Goal: Check status: Check status

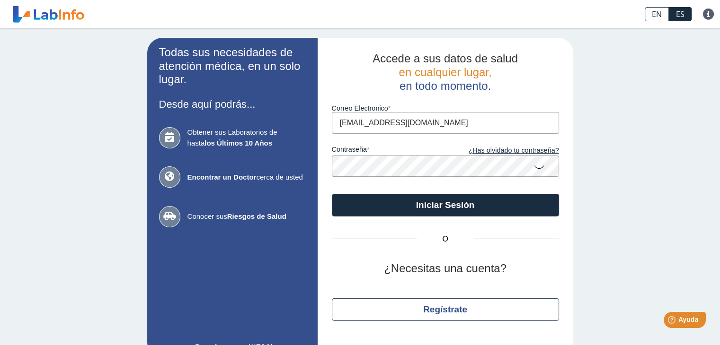
type input "[EMAIL_ADDRESS][DOMAIN_NAME]"
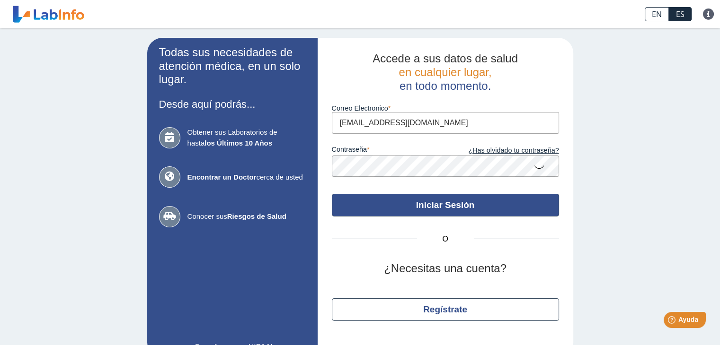
click at [454, 204] on button "Iniciar Sesión" at bounding box center [445, 205] width 227 height 23
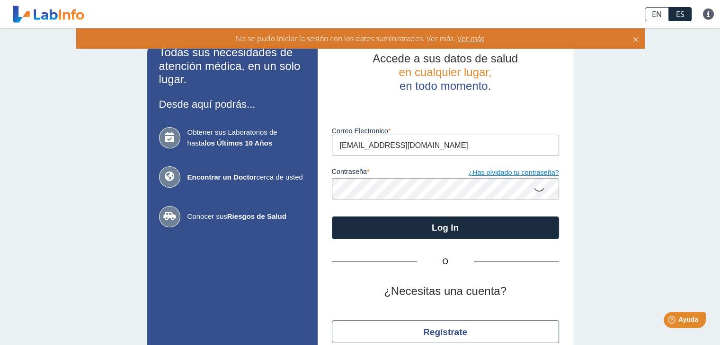
click at [513, 169] on link "¿Has olvidado tu contraseña?" at bounding box center [502, 173] width 114 height 10
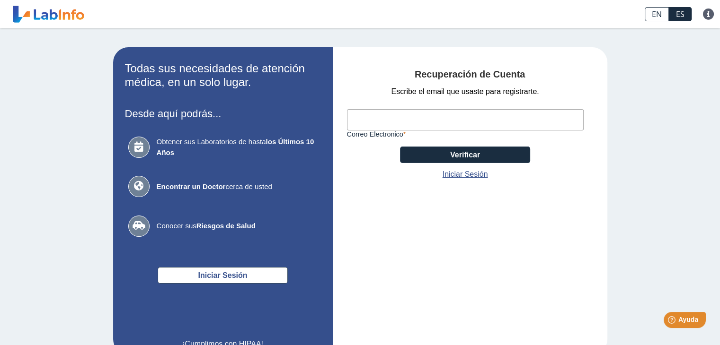
click at [390, 125] on input "Correo Electronico" at bounding box center [465, 119] width 237 height 21
type input "[EMAIL_ADDRESS][DOMAIN_NAME]"
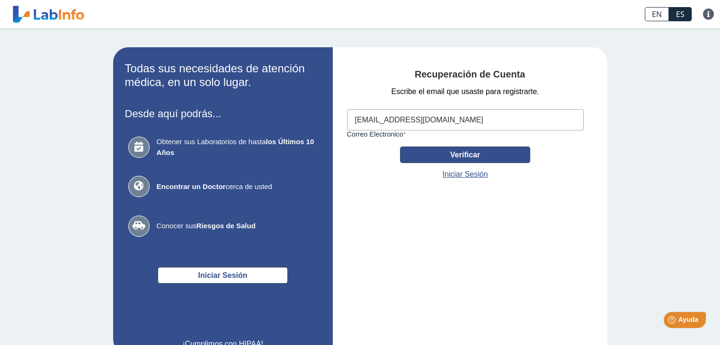
click at [469, 156] on button "Verificar" at bounding box center [465, 155] width 130 height 17
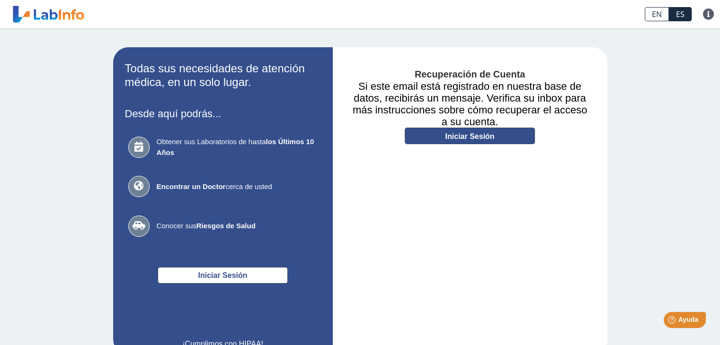
click at [473, 135] on link "Iniciar Sesión" at bounding box center [470, 136] width 130 height 17
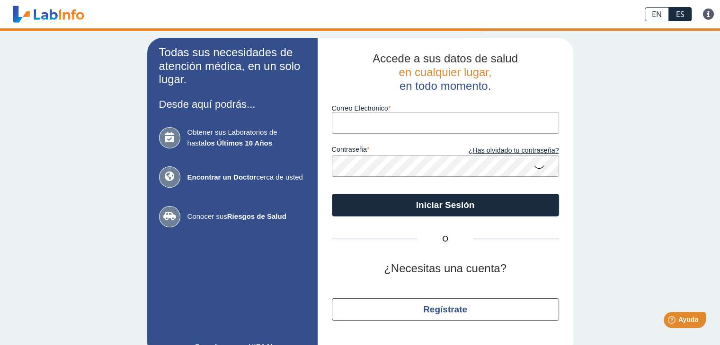
type input "[EMAIL_ADDRESS][DOMAIN_NAME]"
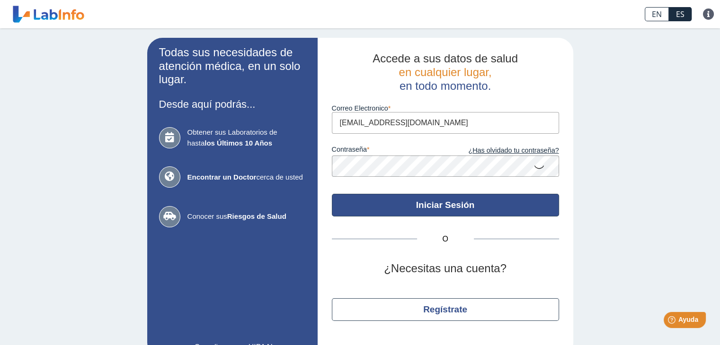
click at [445, 205] on button "Iniciar Sesión" at bounding box center [445, 205] width 227 height 23
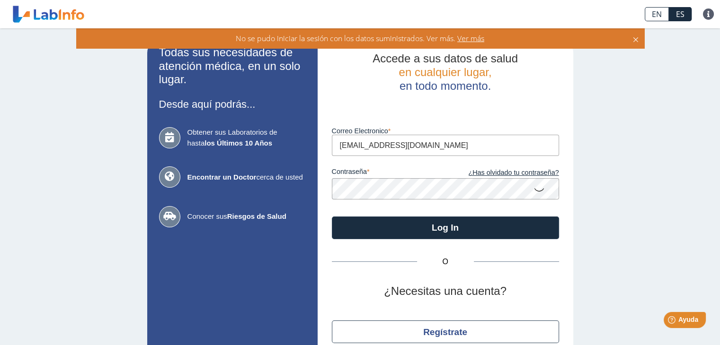
click at [535, 190] on icon at bounding box center [538, 189] width 11 height 18
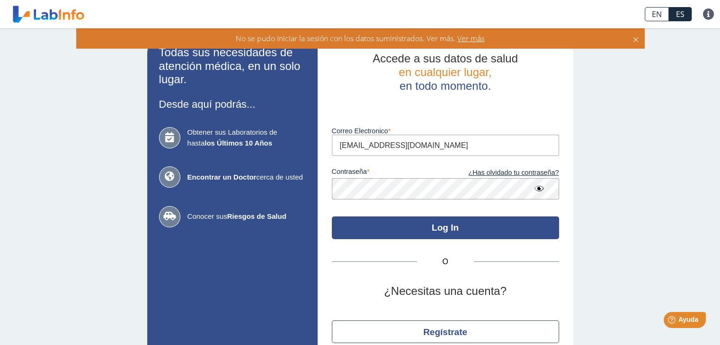
click at [442, 227] on button "Log In" at bounding box center [445, 228] width 227 height 23
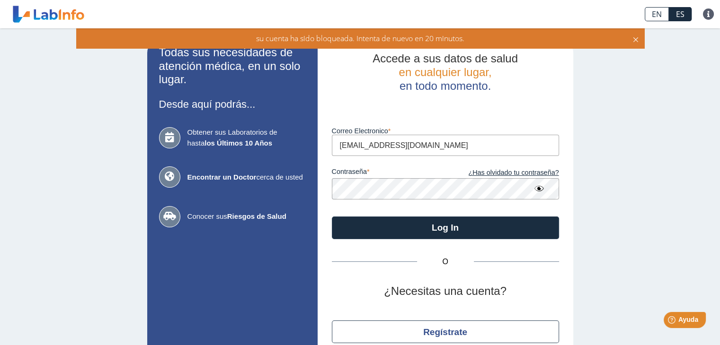
click at [537, 187] on icon at bounding box center [538, 188] width 11 height 17
click at [507, 173] on link "¿Has olvidado tu contraseña?" at bounding box center [502, 173] width 114 height 10
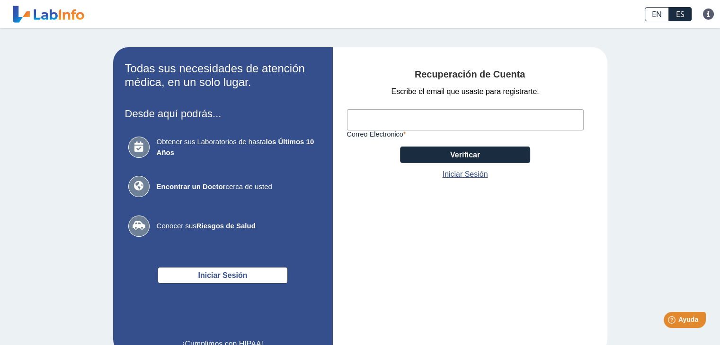
click at [400, 122] on input "Correo Electronico" at bounding box center [465, 119] width 237 height 21
type input "[EMAIL_ADDRESS][DOMAIN_NAME]"
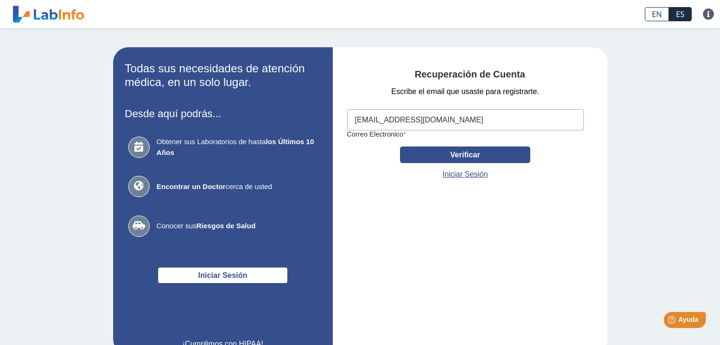
click at [473, 152] on button "Verificar" at bounding box center [465, 155] width 130 height 17
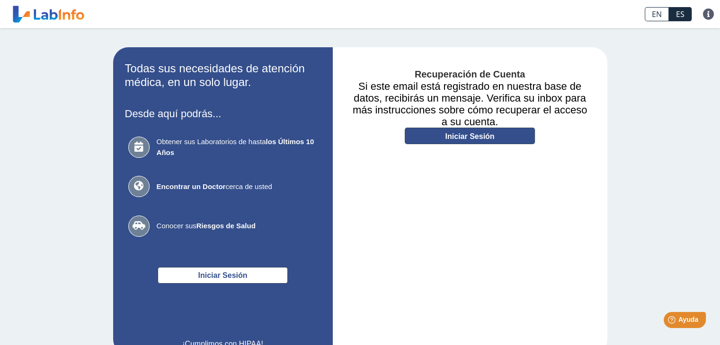
click at [472, 133] on link "Iniciar Sesión" at bounding box center [470, 136] width 130 height 17
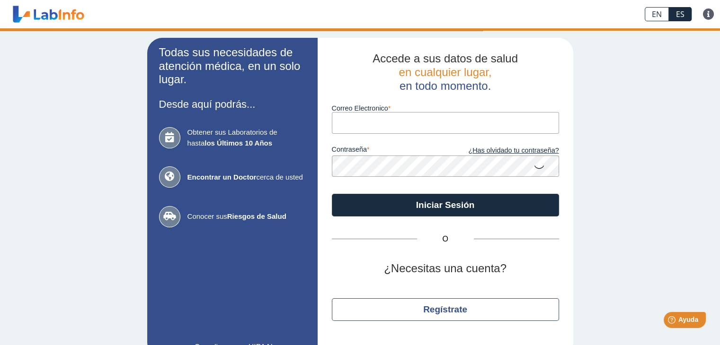
type input "[EMAIL_ADDRESS][DOMAIN_NAME]"
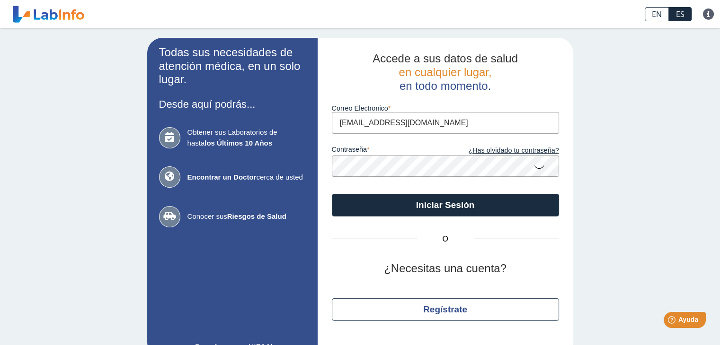
click at [534, 167] on icon at bounding box center [538, 167] width 11 height 18
type input "[EMAIL_ADDRESS][DOMAIN_NAME]"
click at [533, 165] on icon at bounding box center [538, 167] width 11 height 18
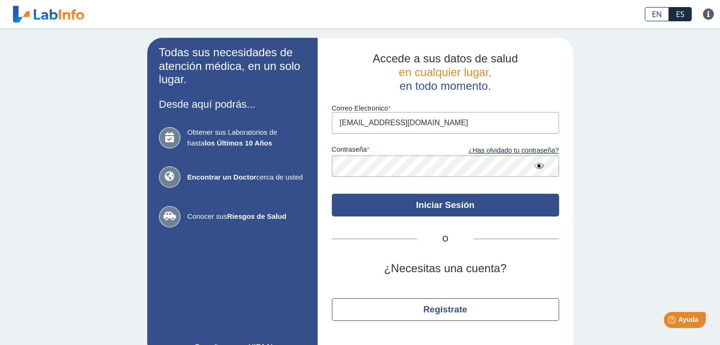
click at [443, 205] on button "Iniciar Sesión" at bounding box center [445, 205] width 227 height 23
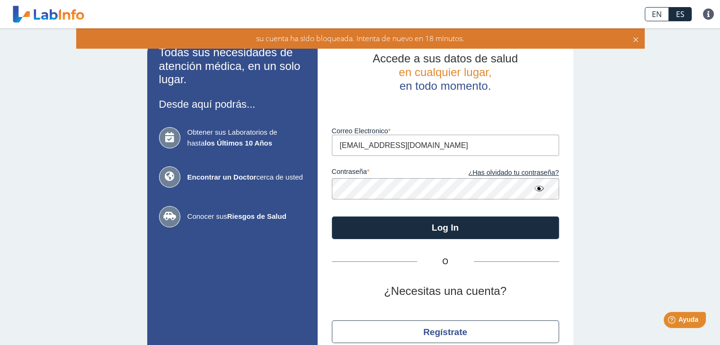
click at [634, 38] on icon at bounding box center [636, 38] width 8 height 10
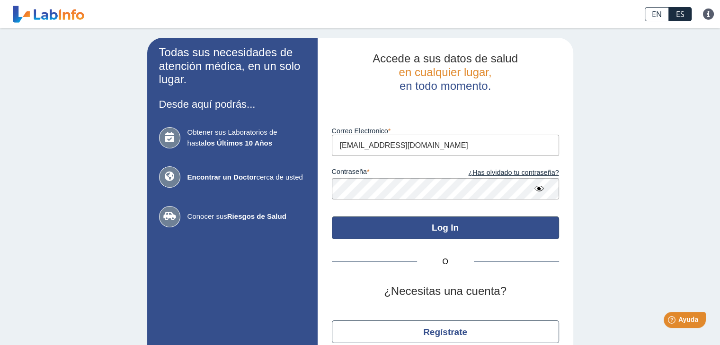
click at [443, 230] on button "Log In" at bounding box center [445, 228] width 227 height 23
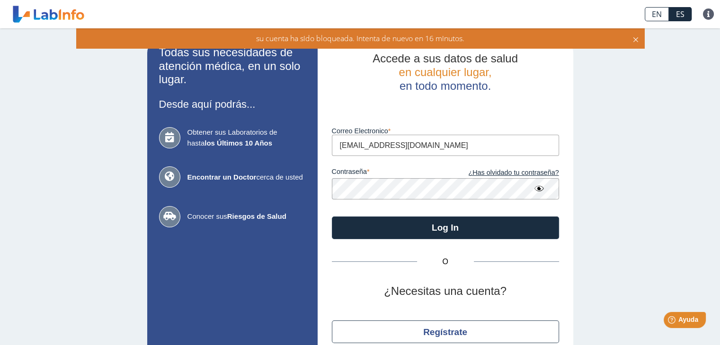
click at [637, 38] on icon at bounding box center [636, 38] width 8 height 10
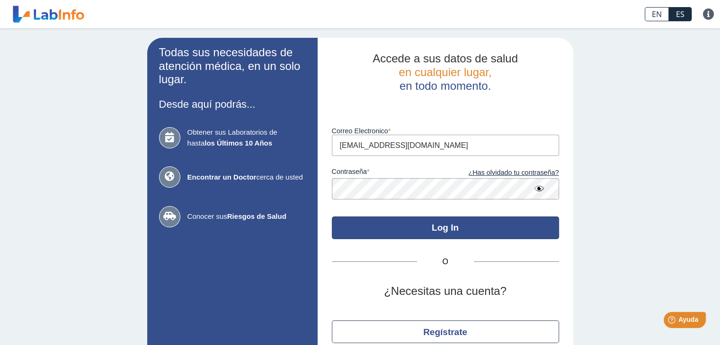
click at [446, 229] on button "Log In" at bounding box center [445, 228] width 227 height 23
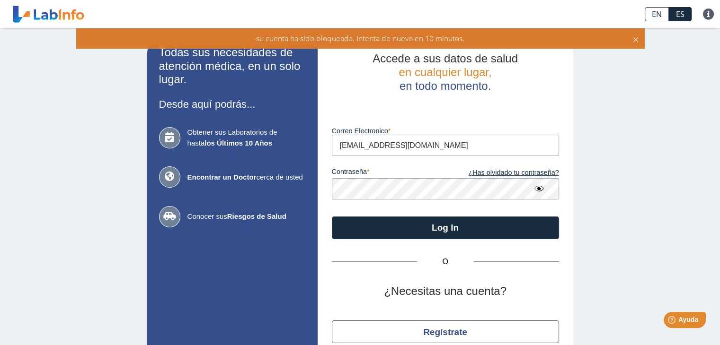
click at [636, 40] on icon at bounding box center [636, 38] width 8 height 10
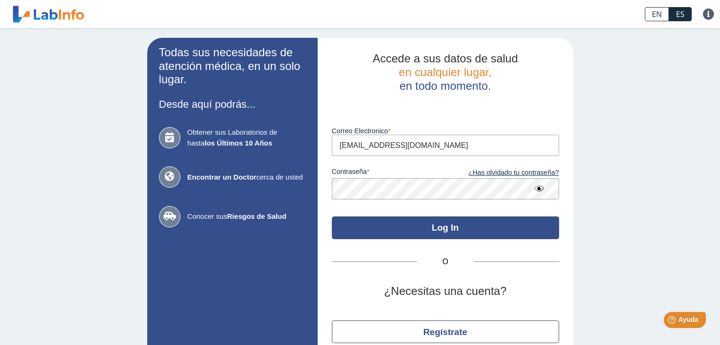
click at [441, 227] on button "Log In" at bounding box center [445, 228] width 227 height 23
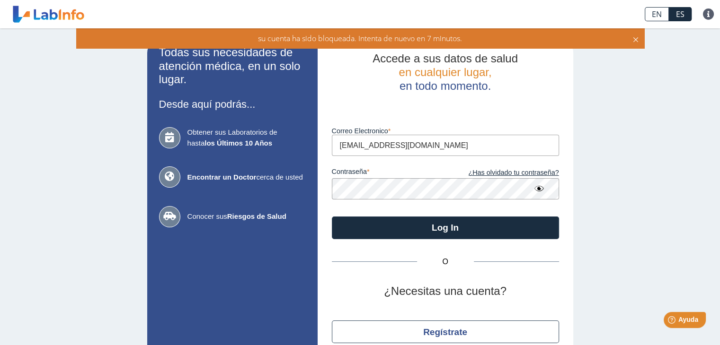
click at [600, 212] on div "Todas sus necesidades de atención médica, en un solo lugar. Desde aquí podrás..…" at bounding box center [360, 208] width 720 height 361
click at [638, 36] on icon at bounding box center [636, 38] width 8 height 10
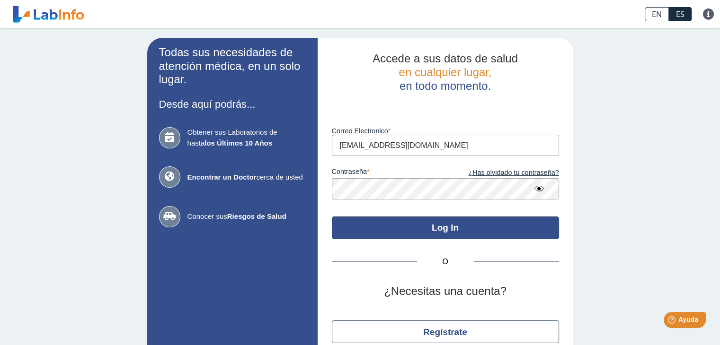
click at [455, 226] on button "Log In" at bounding box center [445, 228] width 227 height 23
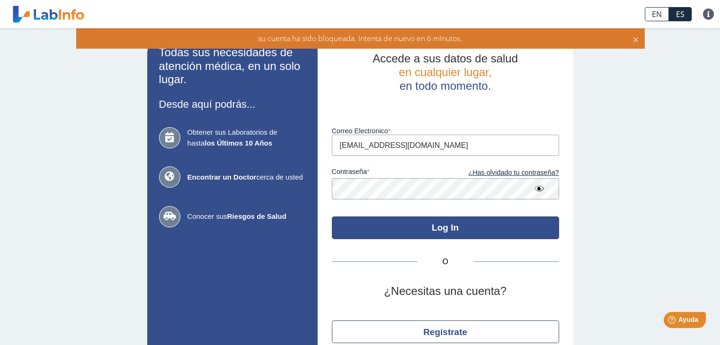
click at [455, 226] on button "Log In" at bounding box center [445, 228] width 227 height 23
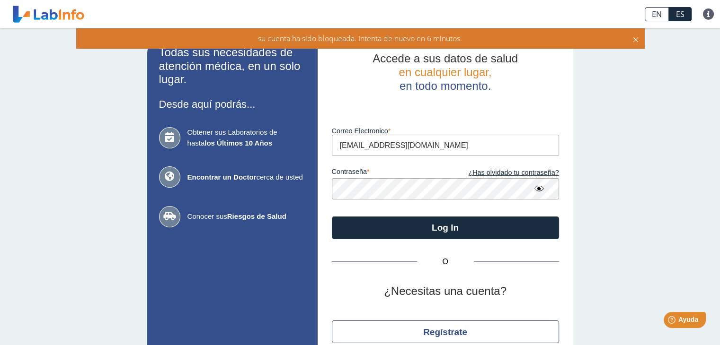
click at [637, 37] on icon at bounding box center [636, 38] width 8 height 10
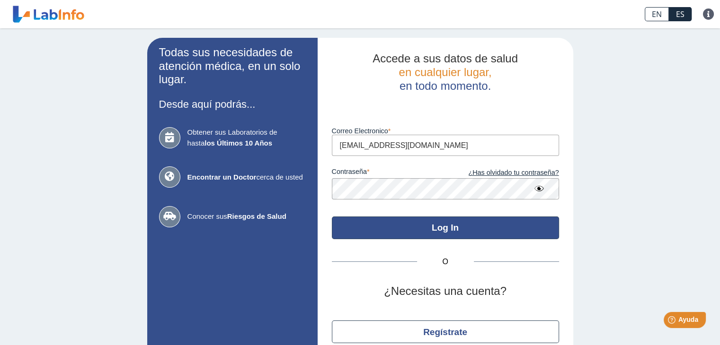
click at [434, 227] on button "Log In" at bounding box center [445, 228] width 227 height 23
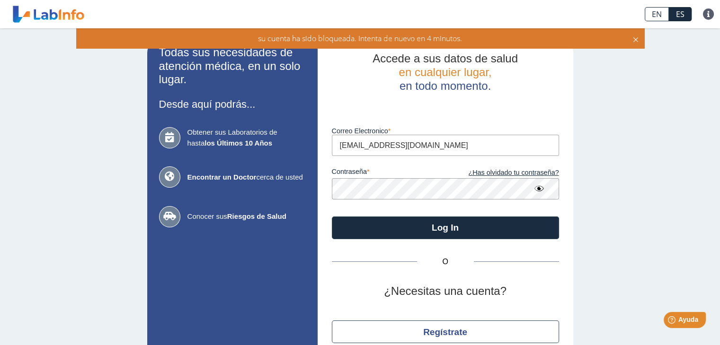
click at [633, 38] on icon at bounding box center [636, 38] width 8 height 10
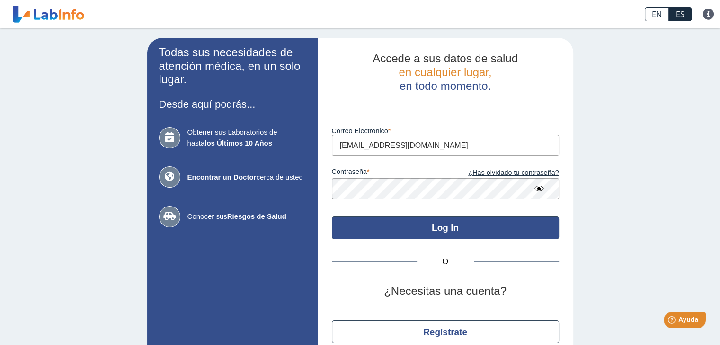
click at [448, 221] on button "Log In" at bounding box center [445, 228] width 227 height 23
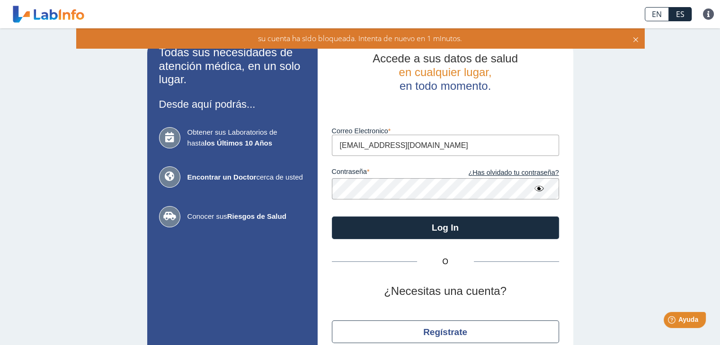
click at [632, 34] on icon at bounding box center [636, 38] width 8 height 10
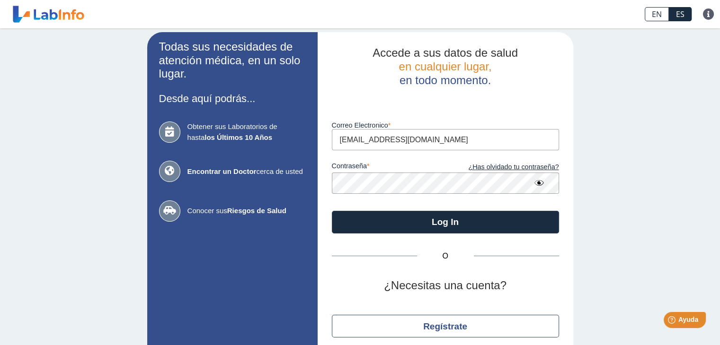
scroll to position [11, 0]
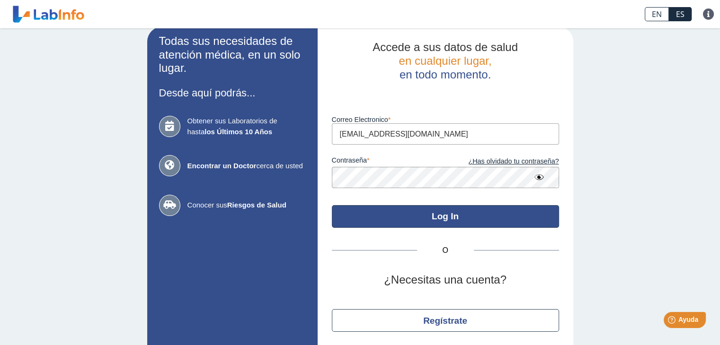
click at [452, 214] on button "Log In" at bounding box center [445, 216] width 227 height 23
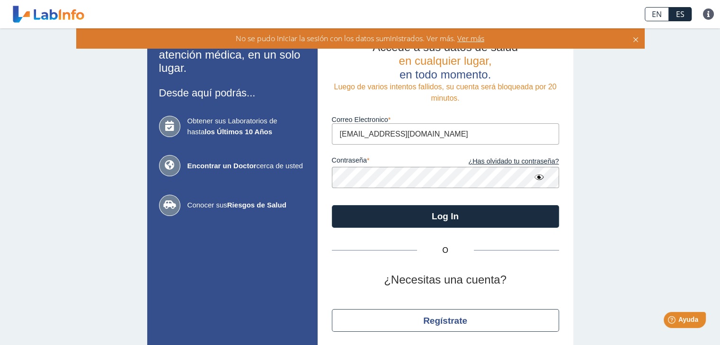
click at [471, 37] on span "Ver más" at bounding box center [469, 38] width 29 height 10
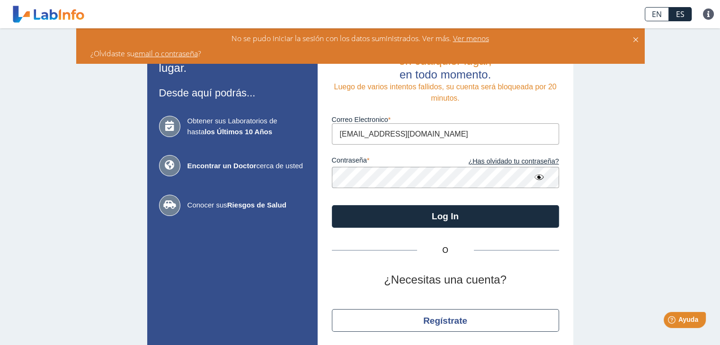
click at [162, 51] on link "email o contraseña" at bounding box center [165, 53] width 63 height 10
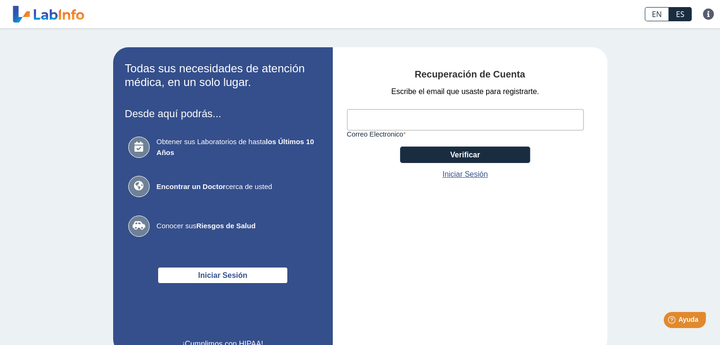
click at [360, 117] on input "Correo Electronico" at bounding box center [465, 119] width 237 height 21
type input "[EMAIL_ADDRESS][DOMAIN_NAME]"
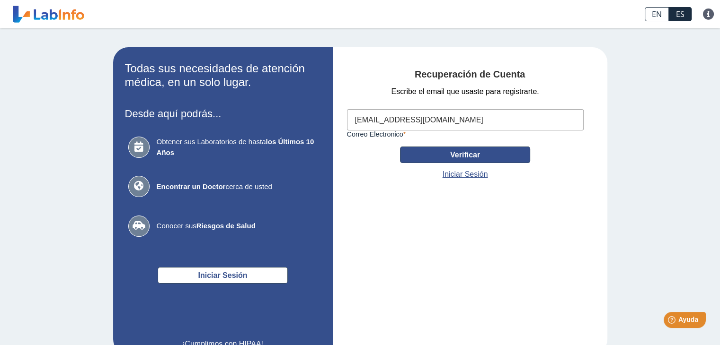
click at [466, 157] on button "Verificar" at bounding box center [465, 155] width 130 height 17
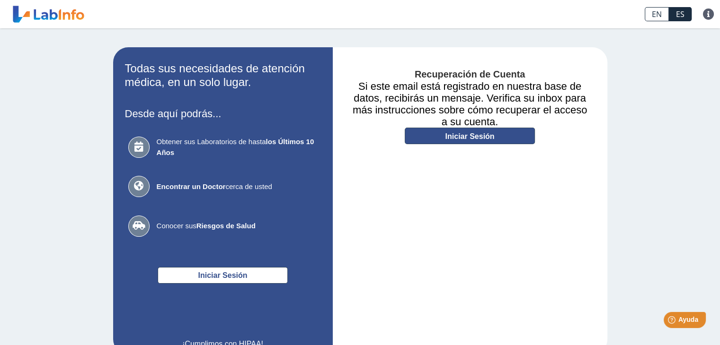
click at [467, 133] on link "Iniciar Sesión" at bounding box center [470, 136] width 130 height 17
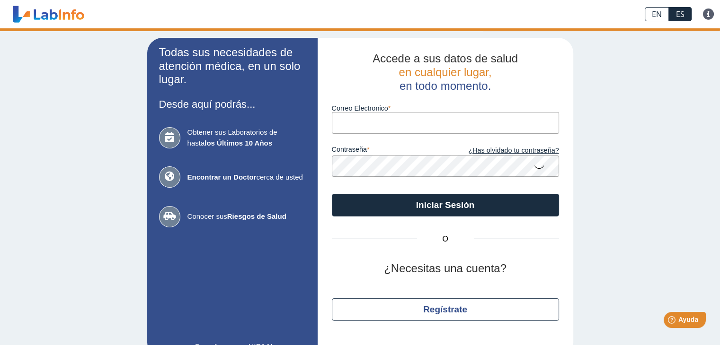
type input "[EMAIL_ADDRESS][DOMAIN_NAME]"
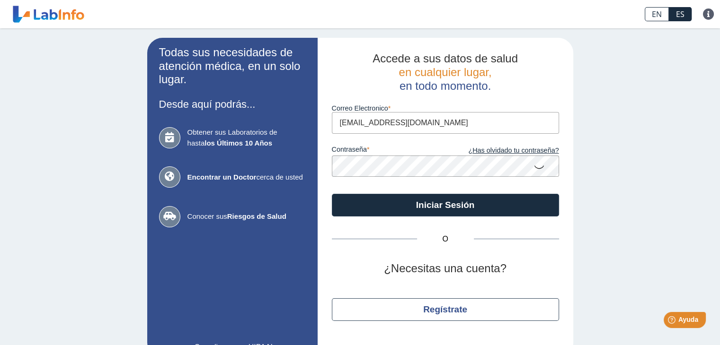
click at [533, 162] on icon at bounding box center [538, 167] width 11 height 18
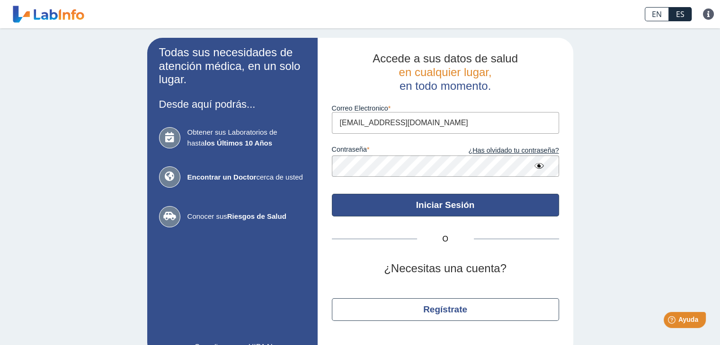
click at [441, 203] on button "Iniciar Sesión" at bounding box center [445, 205] width 227 height 23
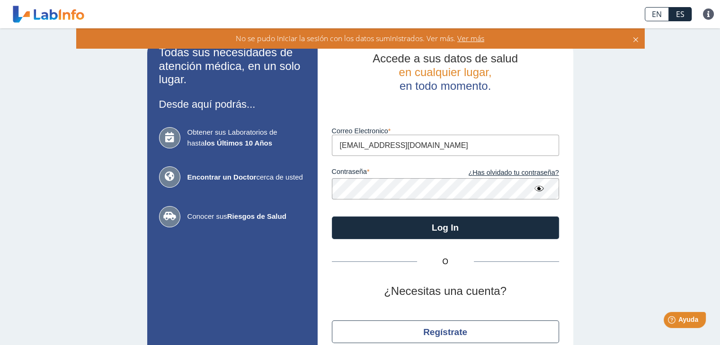
click at [444, 156] on input "[EMAIL_ADDRESS][DOMAIN_NAME]" at bounding box center [445, 145] width 227 height 21
drag, startPoint x: 444, startPoint y: 153, endPoint x: 295, endPoint y: 150, distance: 148.6
click at [295, 150] on app-login "Todas sus necesidades de atención médica, en un solo lugar. Desde aquí podrás..…" at bounding box center [360, 209] width 426 height 343
type input "milo.1962@hotmail.com"
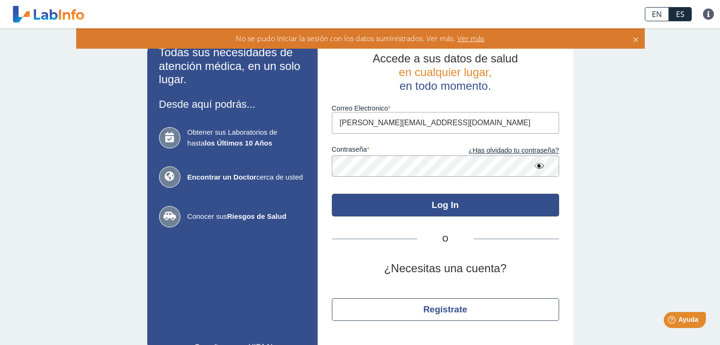
click at [443, 203] on button "Log In" at bounding box center [445, 205] width 227 height 23
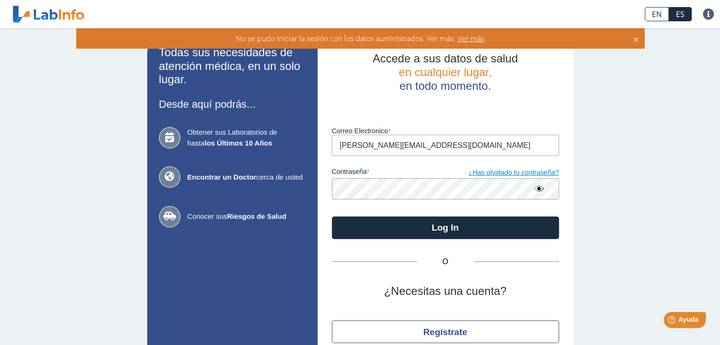
click at [506, 171] on link "¿Has olvidado tu contraseña?" at bounding box center [502, 173] width 114 height 10
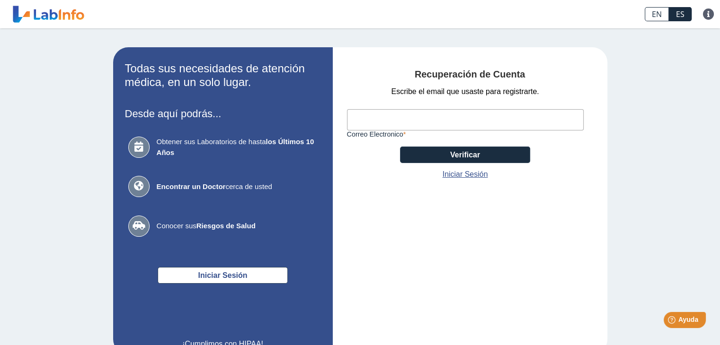
click at [364, 115] on input "Correo Electronico" at bounding box center [465, 119] width 237 height 21
type input "milo.1962@hotmail.com"
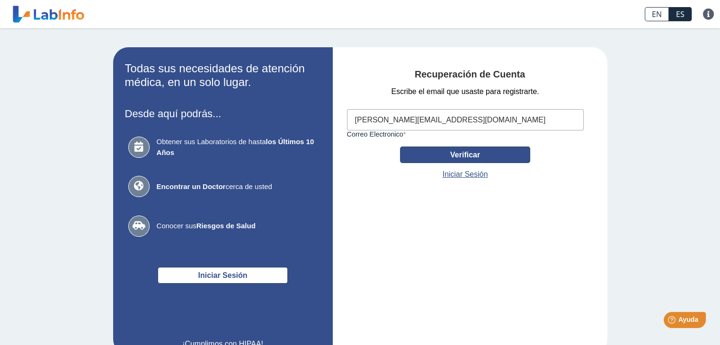
click at [466, 154] on button "Verificar" at bounding box center [465, 155] width 130 height 17
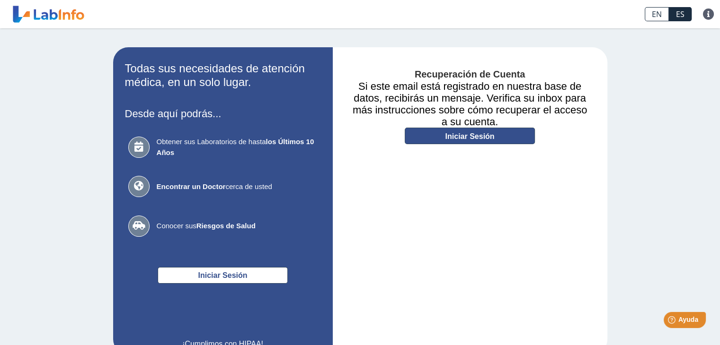
click at [467, 132] on link "Iniciar Sesión" at bounding box center [470, 136] width 130 height 17
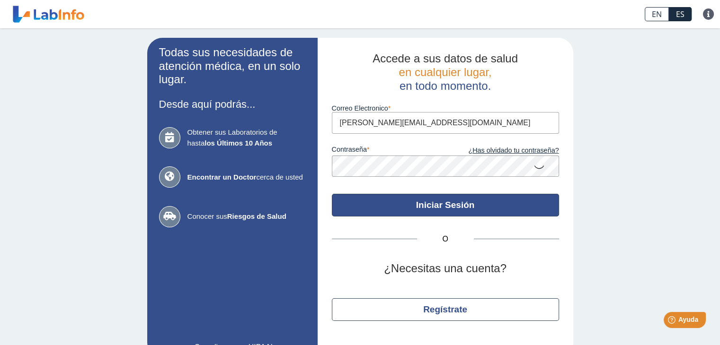
click at [441, 201] on button "Iniciar Sesión" at bounding box center [445, 205] width 227 height 23
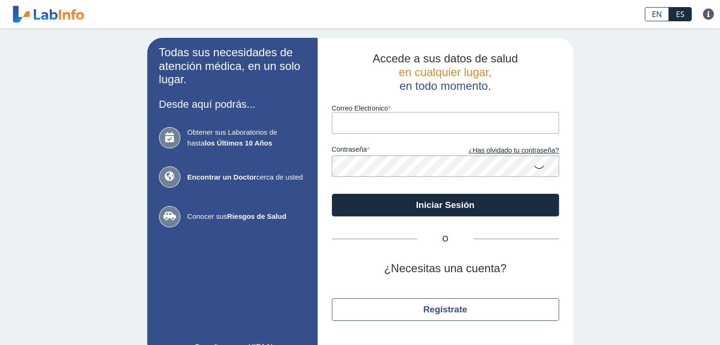
type input "[EMAIL_ADDRESS][DOMAIN_NAME]"
click at [536, 166] on icon at bounding box center [538, 167] width 11 height 18
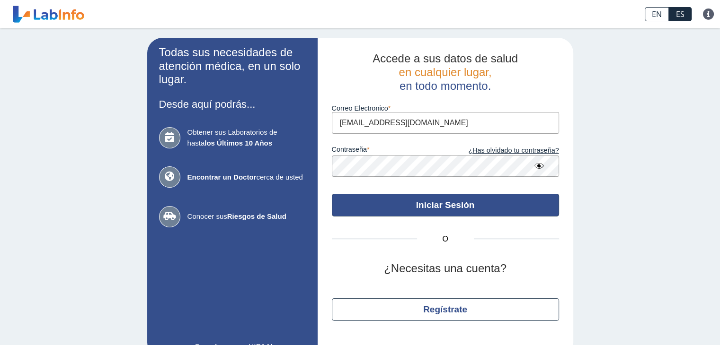
click at [439, 204] on button "Iniciar Sesión" at bounding box center [445, 205] width 227 height 23
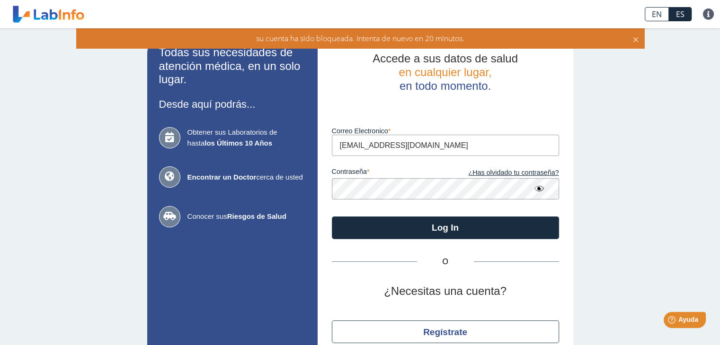
click at [636, 38] on icon at bounding box center [636, 38] width 8 height 10
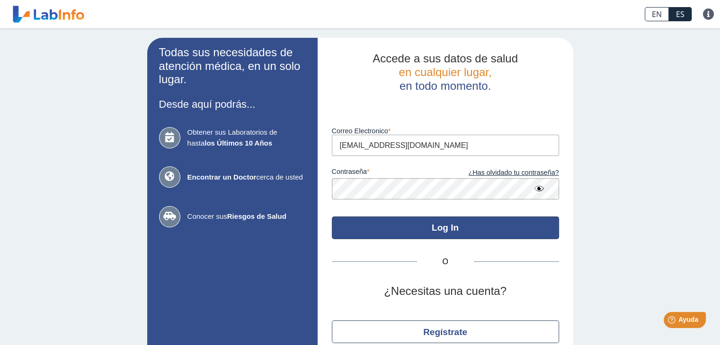
click at [456, 225] on button "Log In" at bounding box center [445, 228] width 227 height 23
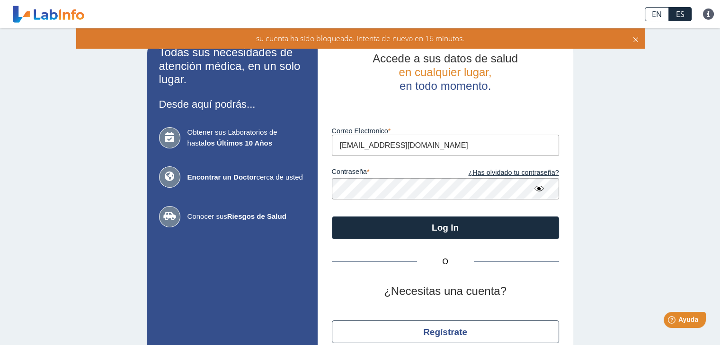
click at [636, 37] on icon at bounding box center [636, 38] width 8 height 10
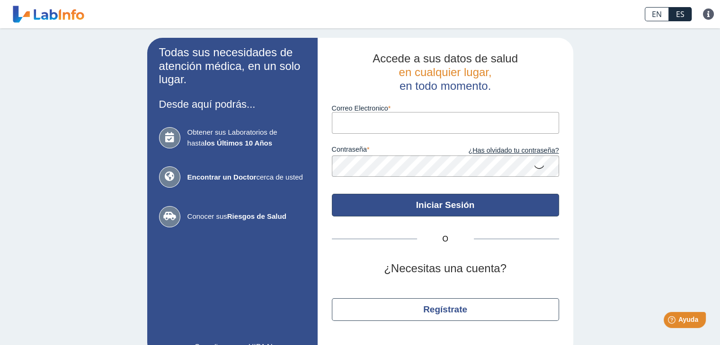
type input "[EMAIL_ADDRESS][DOMAIN_NAME]"
click at [445, 205] on button "Iniciar Sesión" at bounding box center [445, 205] width 227 height 23
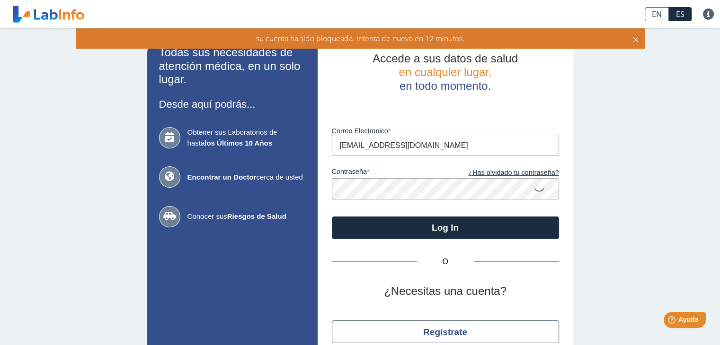
click at [633, 38] on icon at bounding box center [636, 38] width 8 height 10
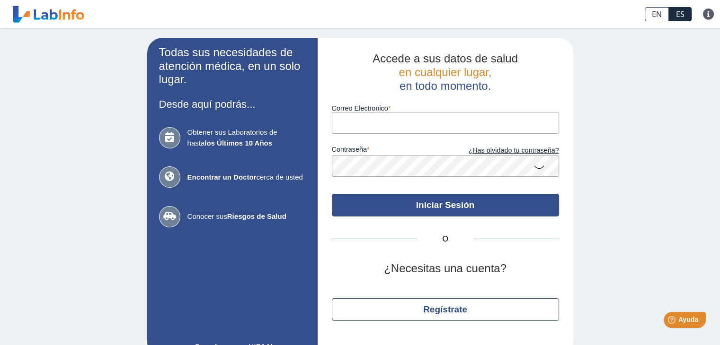
type input "[EMAIL_ADDRESS][DOMAIN_NAME]"
click at [441, 202] on button "Iniciar Sesión" at bounding box center [445, 205] width 227 height 23
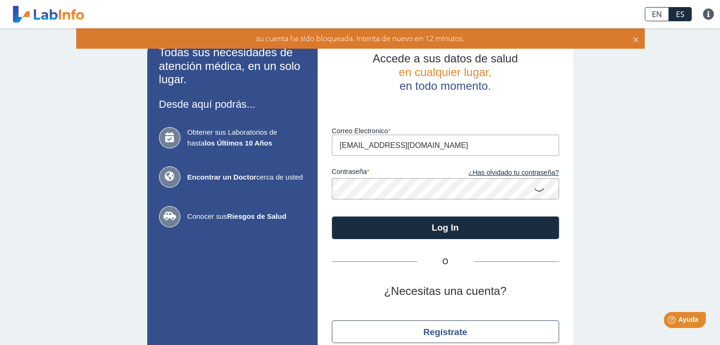
click at [634, 37] on icon at bounding box center [636, 38] width 8 height 10
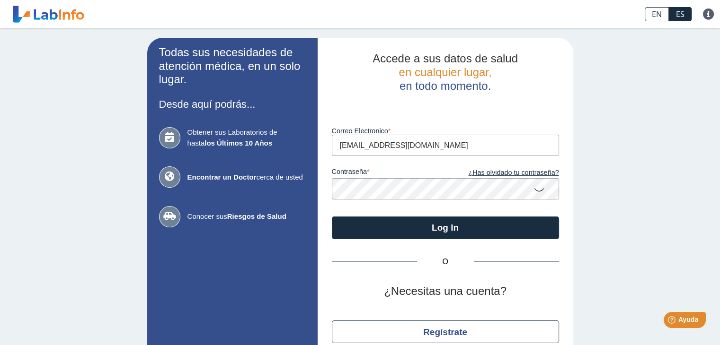
click at [533, 188] on icon at bounding box center [538, 189] width 11 height 18
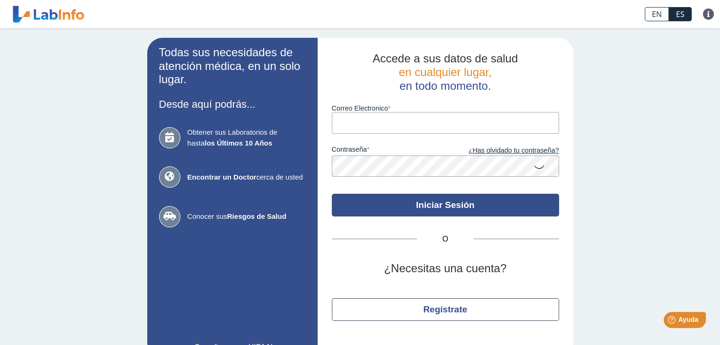
type input "[EMAIL_ADDRESS][DOMAIN_NAME]"
click at [452, 205] on button "Iniciar Sesión" at bounding box center [445, 205] width 227 height 23
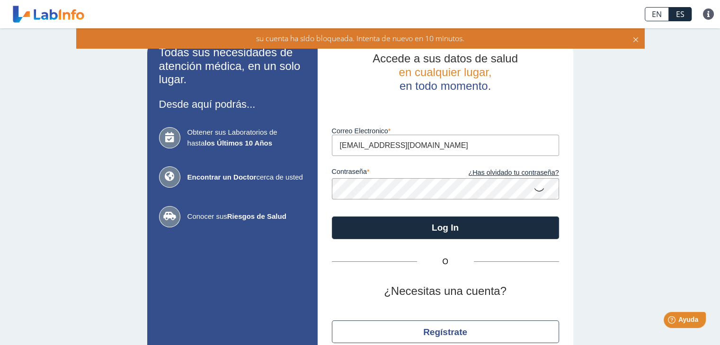
click at [635, 37] on icon at bounding box center [636, 38] width 8 height 10
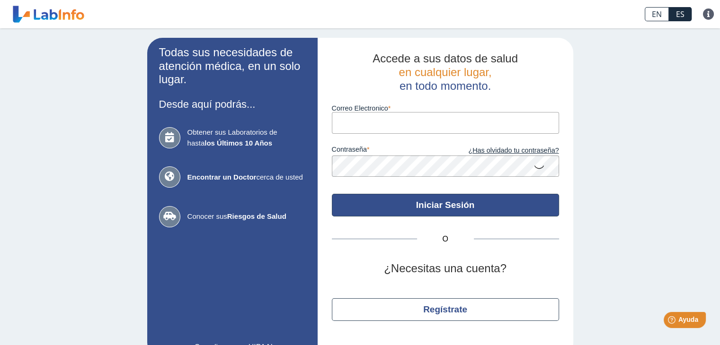
type input "[EMAIL_ADDRESS][DOMAIN_NAME]"
click at [435, 202] on button "Iniciar Sesión" at bounding box center [445, 205] width 227 height 23
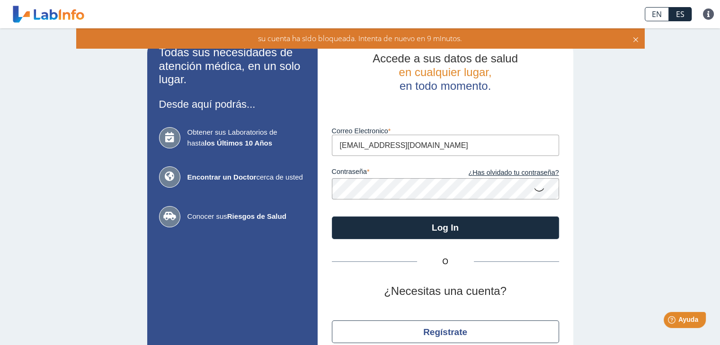
click at [635, 40] on icon at bounding box center [636, 38] width 8 height 10
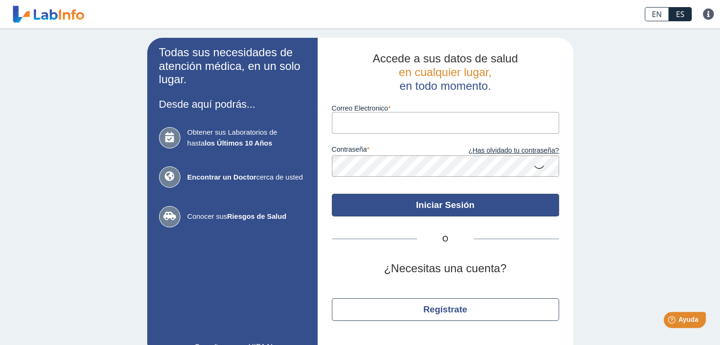
type input "[EMAIL_ADDRESS][DOMAIN_NAME]"
click at [437, 208] on button "Iniciar Sesión" at bounding box center [445, 205] width 227 height 23
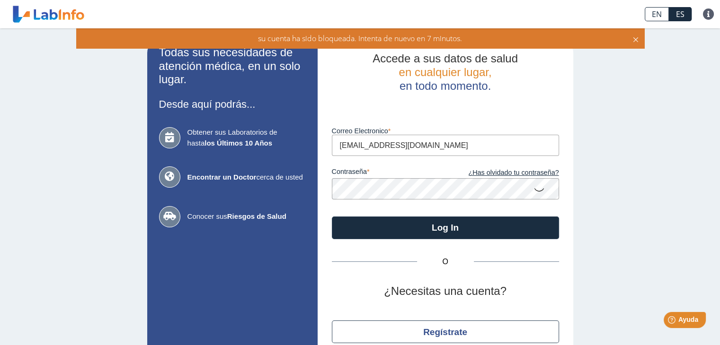
click at [636, 36] on icon at bounding box center [636, 38] width 8 height 10
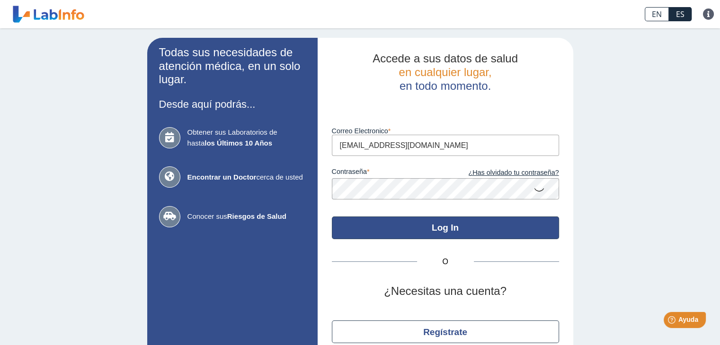
click at [441, 225] on button "Log In" at bounding box center [445, 228] width 227 height 23
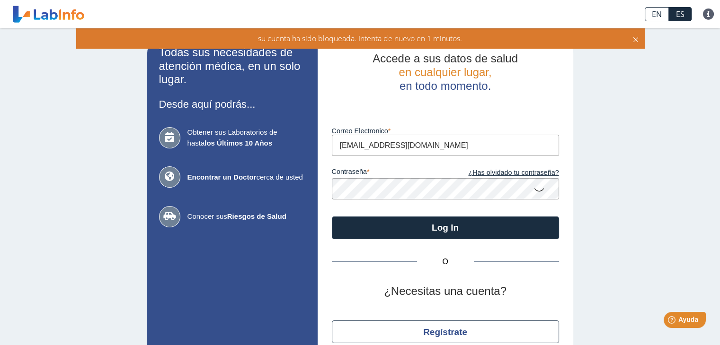
click at [636, 36] on icon at bounding box center [636, 38] width 8 height 10
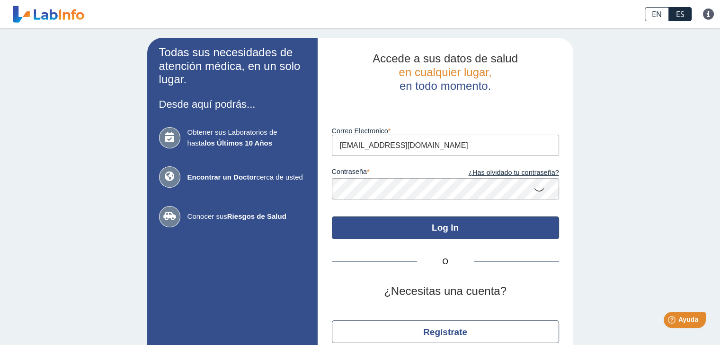
click at [439, 226] on button "Log In" at bounding box center [445, 228] width 227 height 23
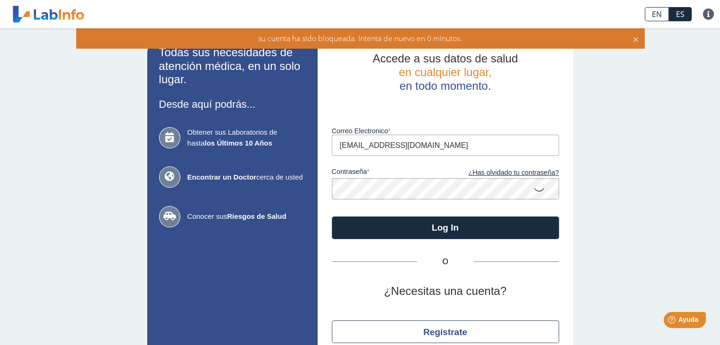
click at [634, 38] on icon at bounding box center [636, 38] width 8 height 10
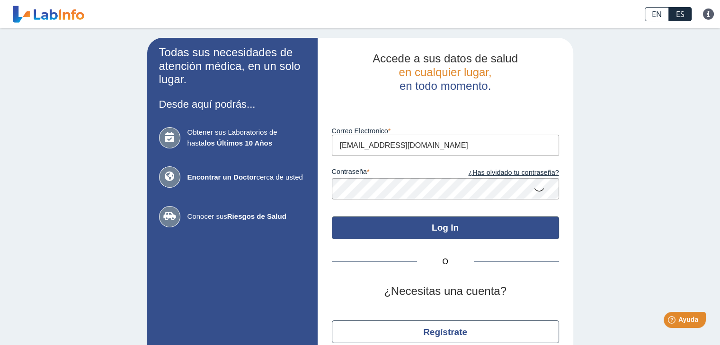
click at [445, 229] on button "Log In" at bounding box center [445, 228] width 227 height 23
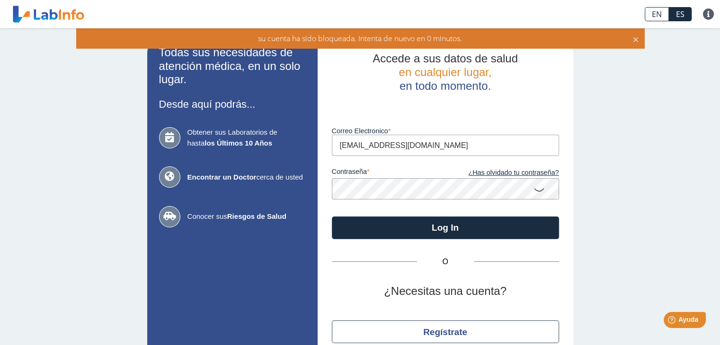
click at [636, 38] on icon at bounding box center [636, 38] width 8 height 10
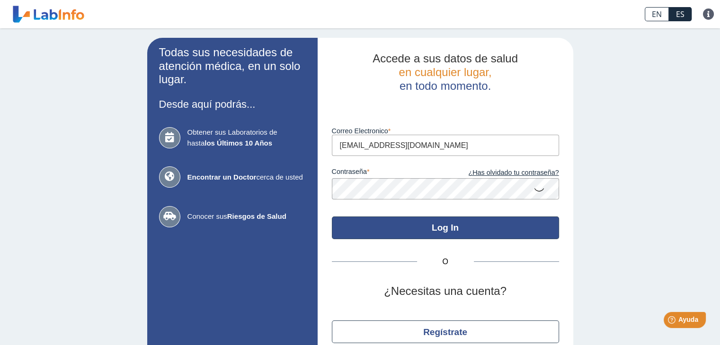
click at [440, 227] on button "Log In" at bounding box center [445, 228] width 227 height 23
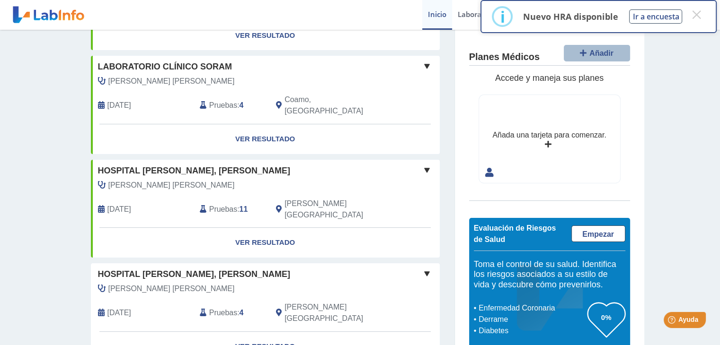
scroll to position [152, 0]
click at [270, 331] on link "Ver Resultado" at bounding box center [265, 346] width 349 height 30
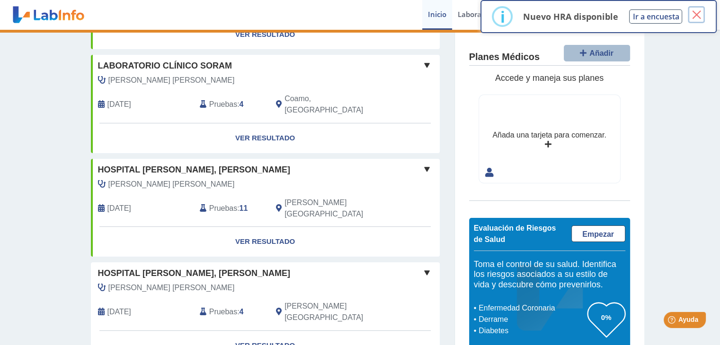
click at [695, 13] on button "×" at bounding box center [695, 14] width 17 height 17
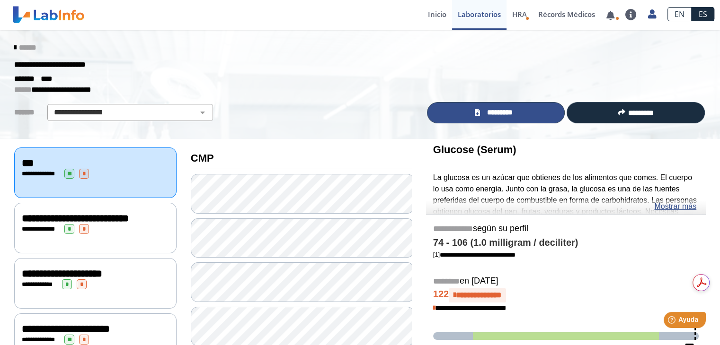
click at [476, 110] on icon at bounding box center [476, 112] width 5 height 7
